Goal: Information Seeking & Learning: Learn about a topic

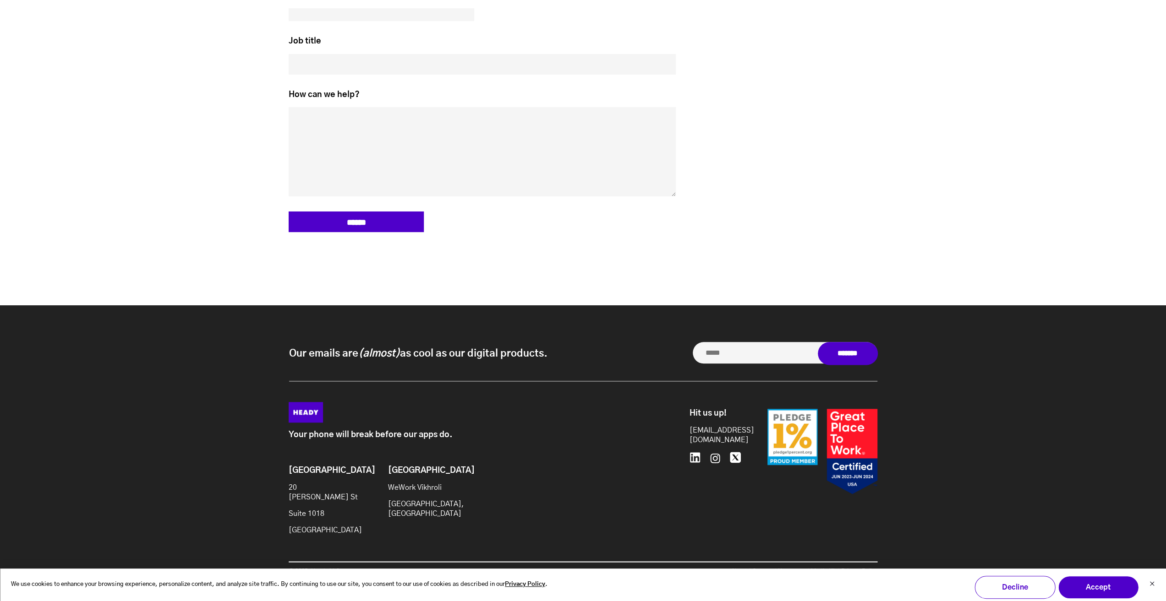
scroll to position [4447, 0]
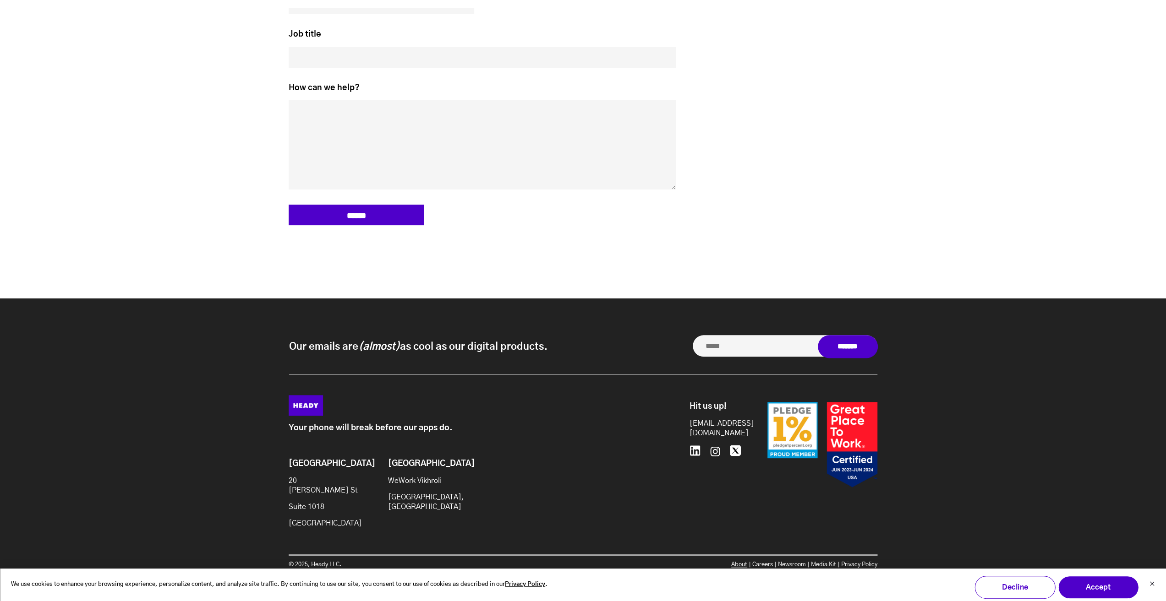
click at [733, 562] on link "About" at bounding box center [739, 565] width 16 height 6
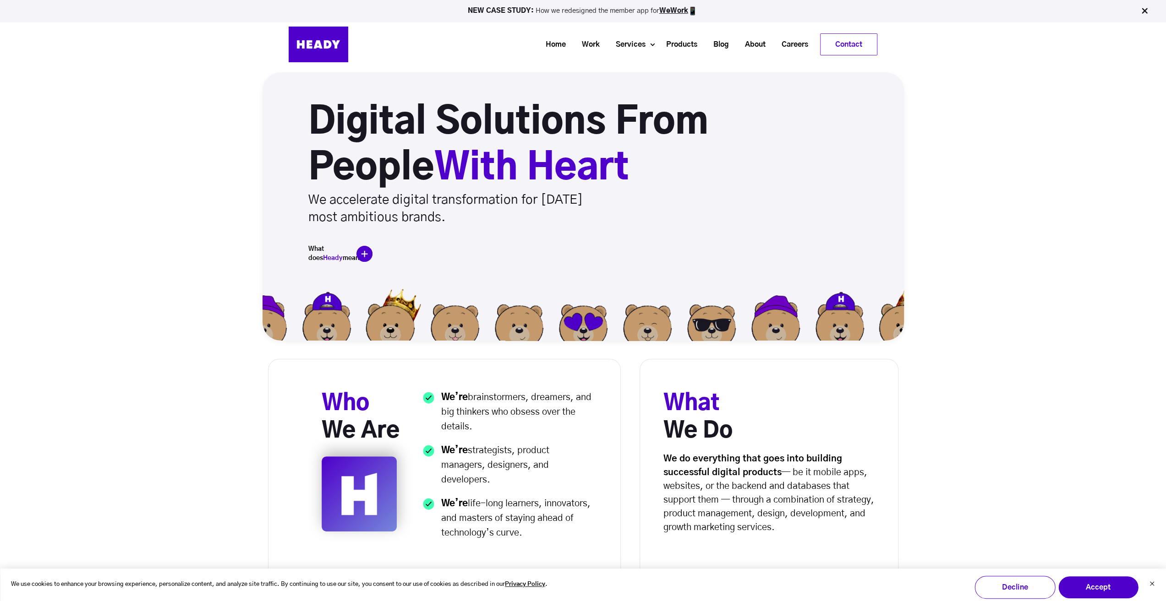
click at [365, 256] on img at bounding box center [364, 254] width 16 height 16
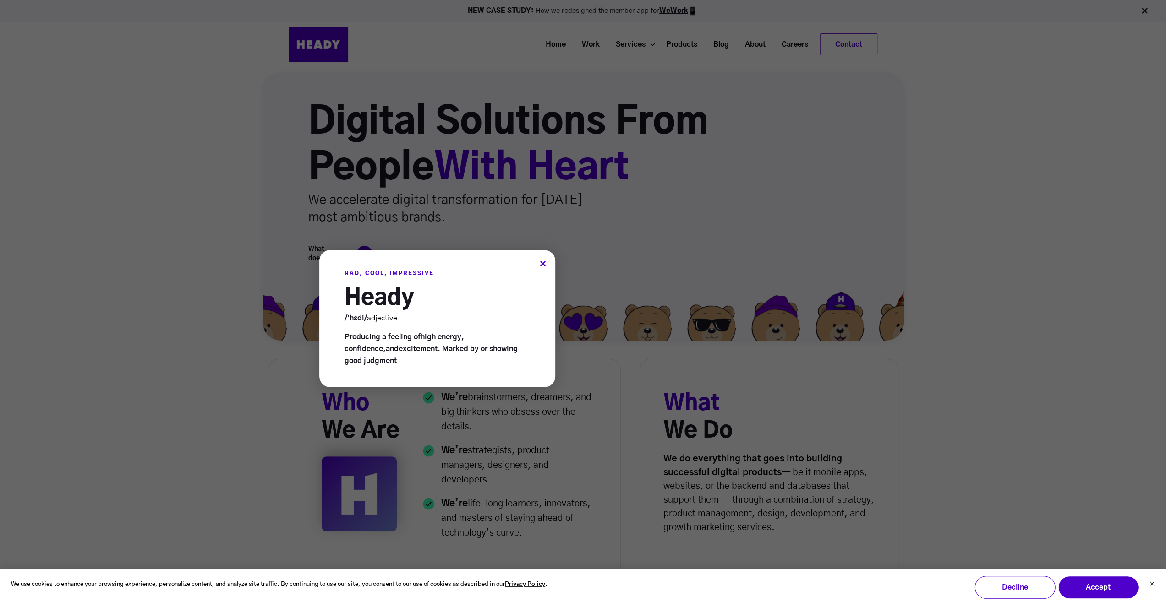
click at [121, 356] on div at bounding box center [583, 300] width 1166 height 601
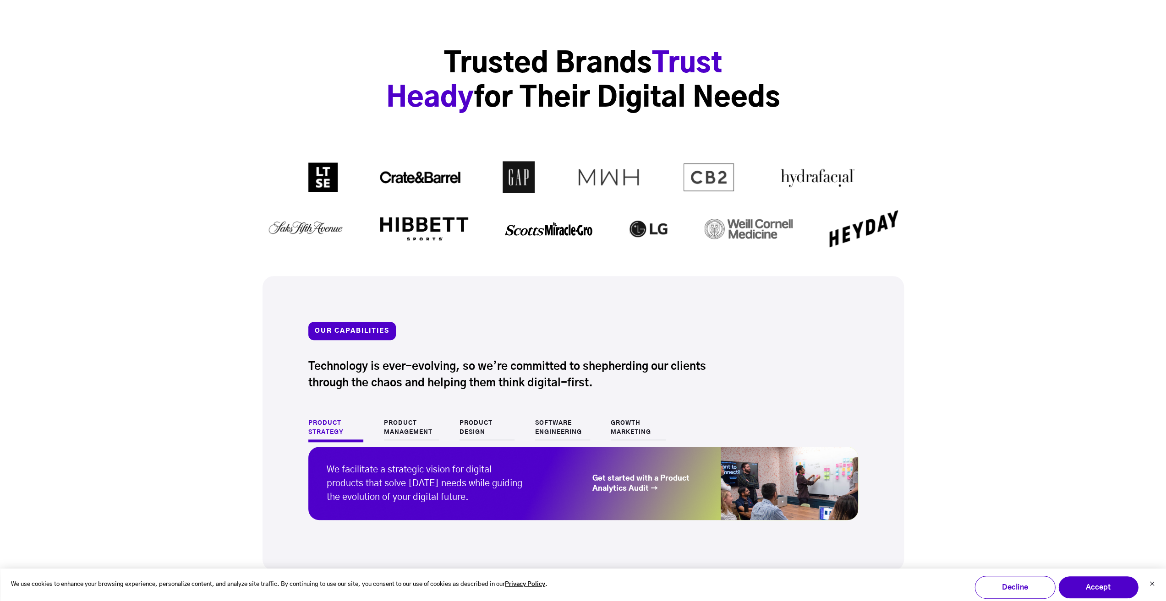
scroll to position [641, 0]
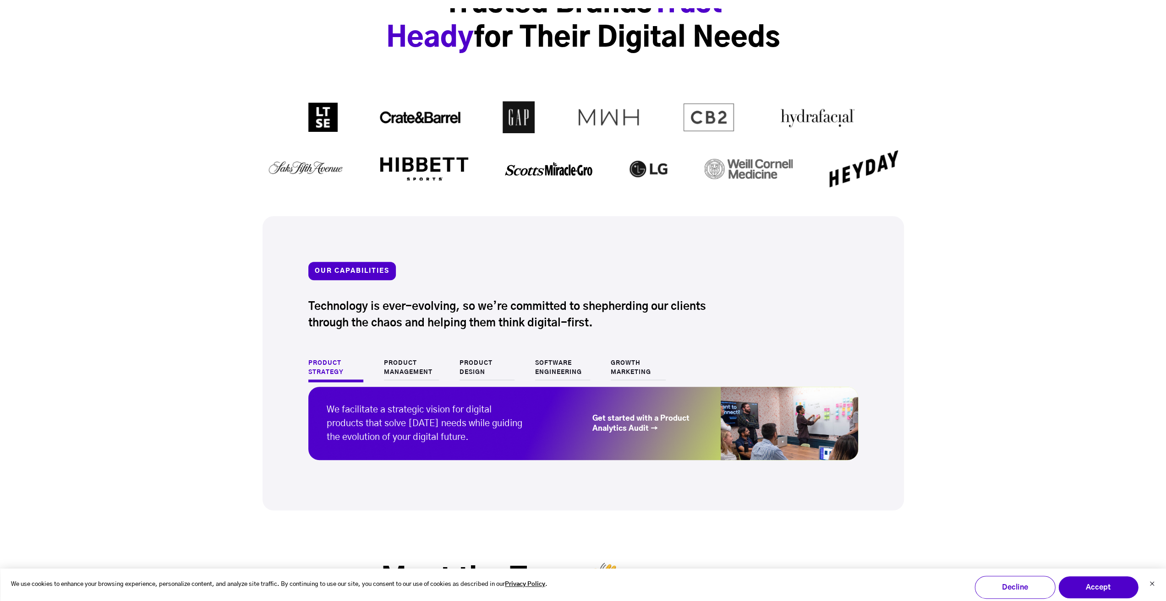
click at [468, 362] on link "Product Design" at bounding box center [486, 370] width 55 height 22
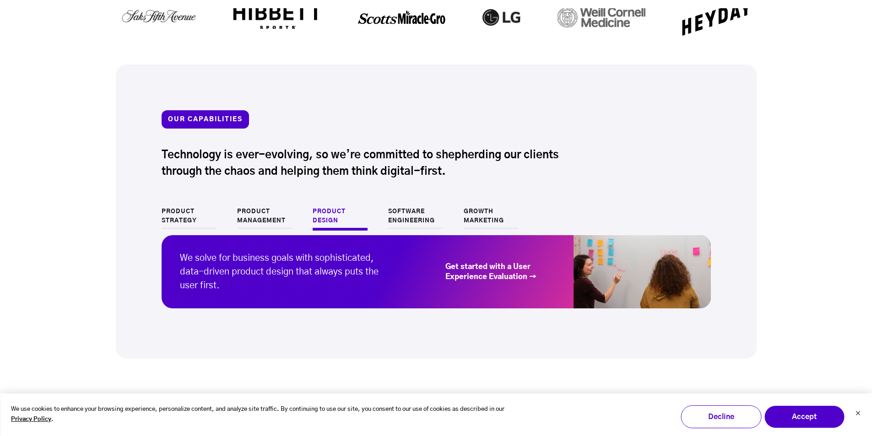
scroll to position [824, 0]
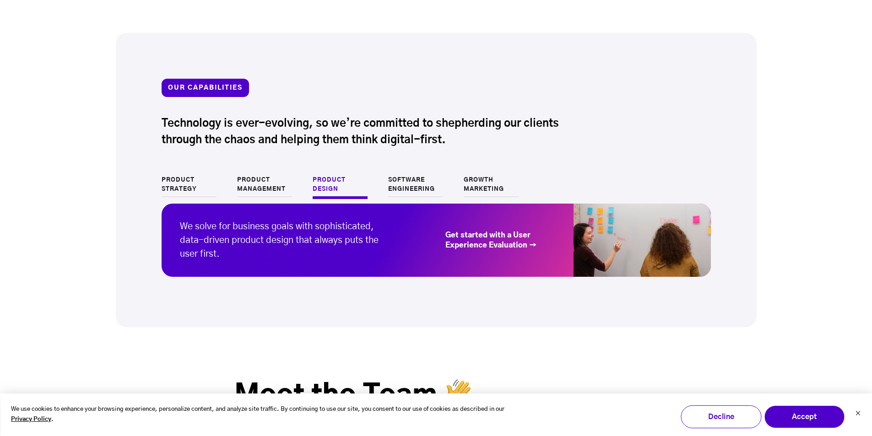
click at [487, 184] on link "Growth Marketing" at bounding box center [491, 187] width 55 height 22
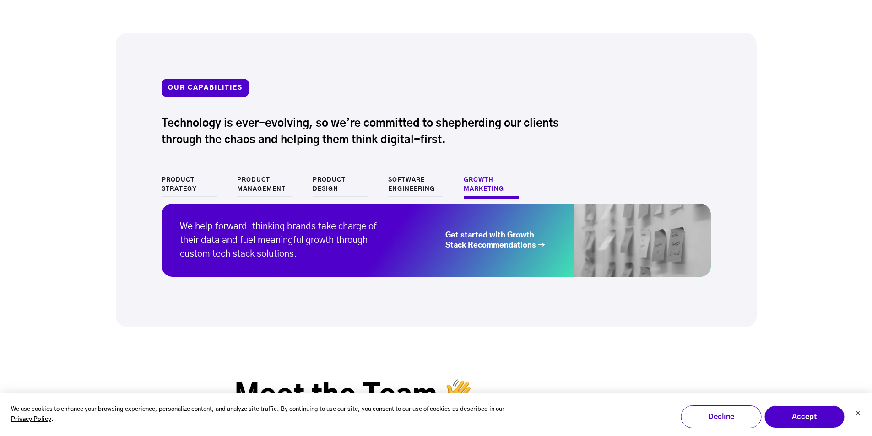
click at [534, 243] on link "Get started with Growth Stack Recommendations →" at bounding box center [501, 240] width 110 height 20
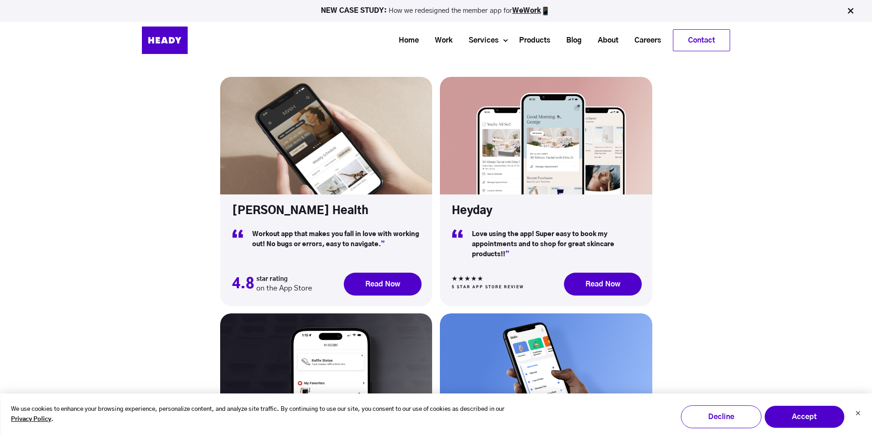
scroll to position [2656, 0]
